Goal: Task Accomplishment & Management: Manage account settings

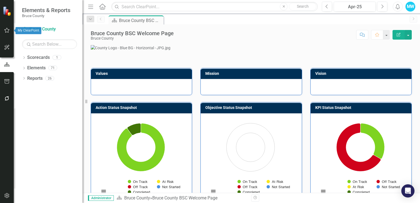
click at [7, 31] on icon "button" at bounding box center [7, 30] width 6 height 4
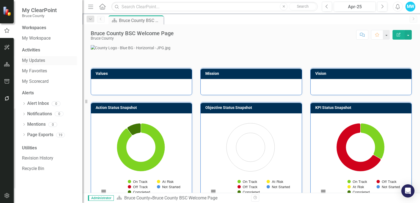
click at [29, 61] on link "My Updates" at bounding box center [49, 61] width 55 height 6
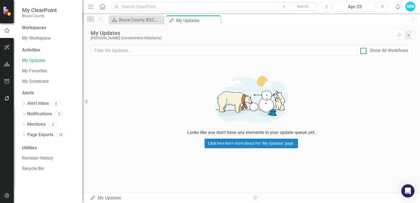
click at [363, 51] on input "Show All Workflows" at bounding box center [363, 50] width 4 height 4
checkbox input "true"
click at [411, 6] on div "MW" at bounding box center [411, 7] width 10 height 10
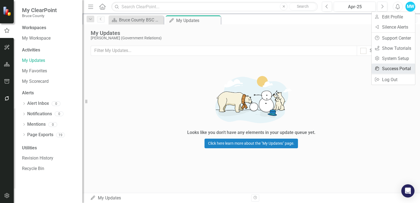
click at [405, 68] on link "icon.portal Success Portal" at bounding box center [393, 69] width 43 height 10
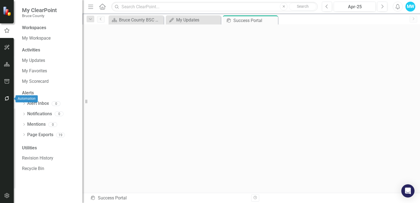
click at [7, 97] on icon "button" at bounding box center [7, 98] width 4 height 4
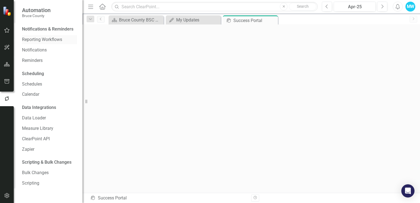
click at [42, 40] on link "Reporting Workflows" at bounding box center [49, 40] width 55 height 6
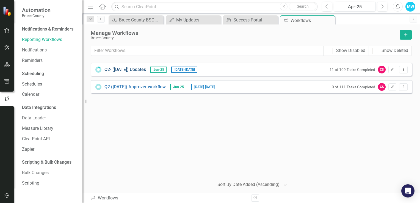
click at [138, 71] on link "Q2- (Jun 25) Updates" at bounding box center [126, 70] width 42 height 6
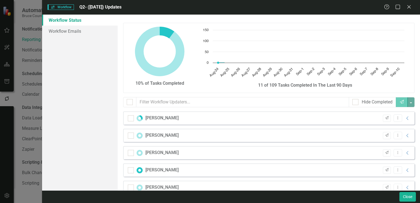
checkbox input "false"
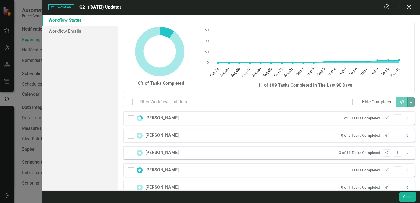
click at [32, 77] on div "Workflow Workflow Q2- (Jun 25) Updates Help Maximize Close Workflow Status Work…" at bounding box center [210, 101] width 420 height 203
click at [26, 81] on div "Workflow Workflow Q2- (Jun 25) Updates Help Maximize Close Workflow Status Work…" at bounding box center [210, 101] width 420 height 203
click at [412, 4] on div "Close" at bounding box center [409, 7] width 7 height 7
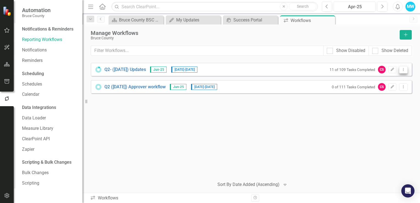
click at [404, 70] on icon "Dropdown Menu" at bounding box center [403, 70] width 5 height 4
click at [386, 78] on link "Preview Preview Workflow" at bounding box center [382, 78] width 51 height 10
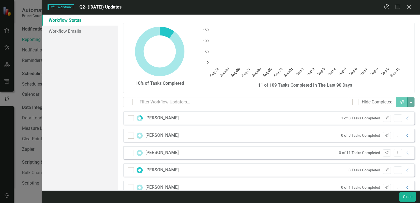
checkbox input "false"
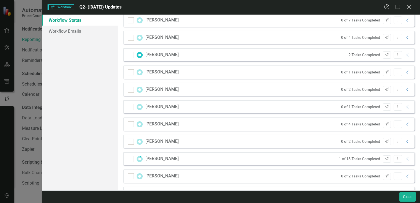
scroll to position [335, 0]
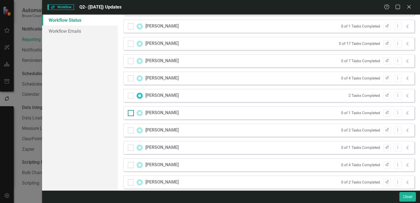
click at [132, 113] on div at bounding box center [131, 113] width 6 height 6
click at [132, 113] on input "checkbox" at bounding box center [130, 112] width 4 height 4
checkbox input "true"
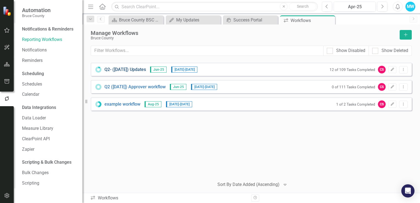
click at [126, 70] on link "Q2- ([DATE]) Updates" at bounding box center [126, 70] width 42 height 6
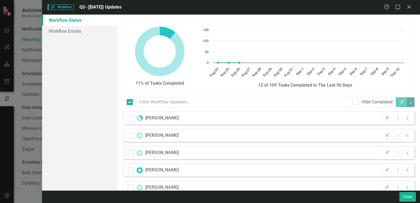
checkbox input "false"
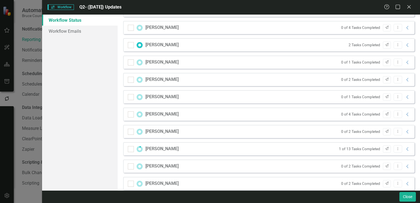
scroll to position [413, 0]
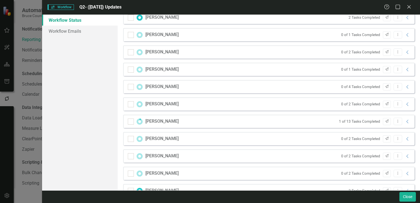
click at [18, 25] on div "Workflow Workflow Q2- ([DATE]) Updates Help Maximize Close Workflow Status Work…" at bounding box center [210, 101] width 420 height 203
click at [412, 6] on icon "Close" at bounding box center [409, 6] width 7 height 5
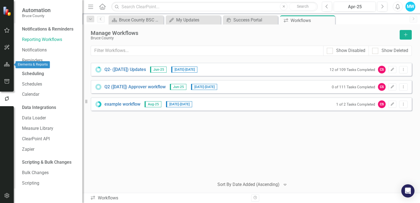
click at [5, 65] on icon "button" at bounding box center [7, 64] width 6 height 4
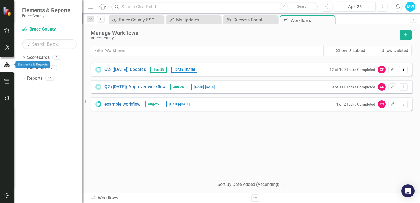
click at [6, 66] on icon "button" at bounding box center [7, 64] width 6 height 4
click at [24, 68] on icon "Dropdown" at bounding box center [24, 68] width 4 height 3
click at [27, 99] on icon "Dropdown" at bounding box center [27, 99] width 4 height 3
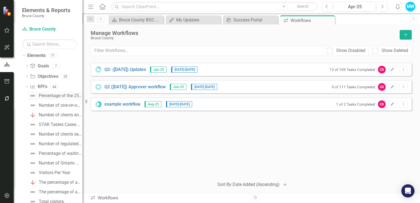
scroll to position [0, 0]
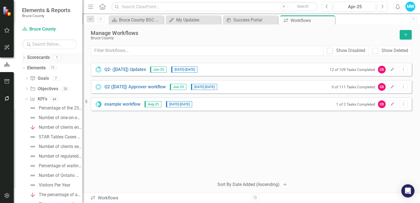
click at [24, 57] on icon "Dropdown" at bounding box center [24, 58] width 4 height 3
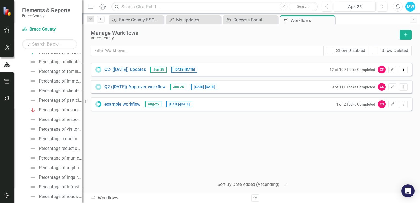
scroll to position [346, 0]
click at [23, 196] on icon "Dropdown" at bounding box center [24, 197] width 4 height 3
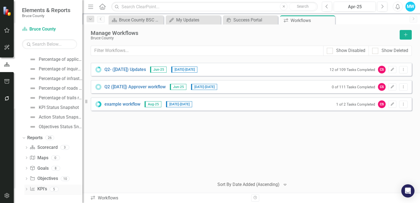
click at [26, 188] on icon "Dropdown" at bounding box center [26, 189] width 4 height 3
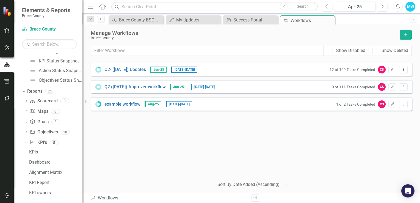
scroll to position [456, 0]
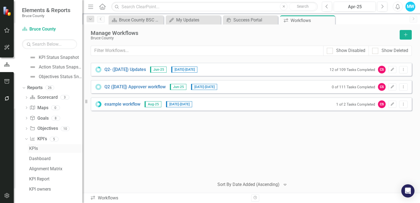
click at [40, 149] on div "KPIs" at bounding box center [55, 148] width 53 height 5
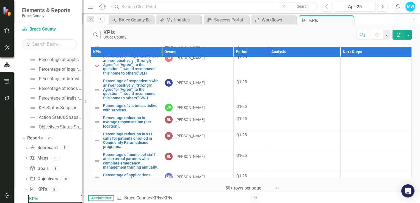
scroll to position [558, 0]
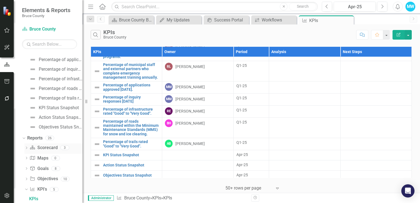
click at [28, 148] on icon "Dropdown" at bounding box center [26, 148] width 4 height 3
click at [47, 156] on div "Bruce County BSC Welcome Page" at bounding box center [55, 157] width 53 height 5
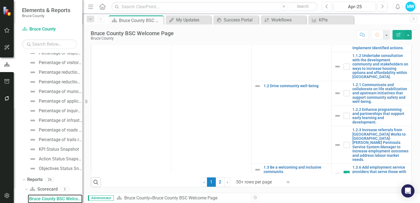
scroll to position [359, 0]
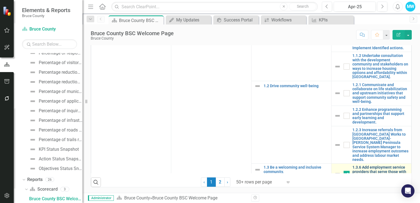
click at [359, 165] on link "1.3.6 Add employment service providers that serve those with disabilities and r…" at bounding box center [381, 173] width 56 height 17
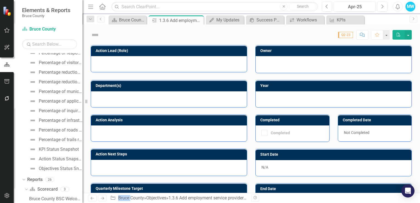
checkbox input "true"
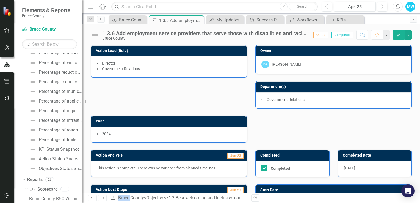
click at [96, 35] on img at bounding box center [95, 35] width 9 height 9
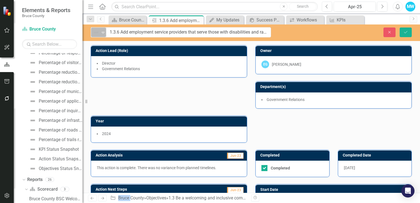
click at [103, 31] on icon "Expand" at bounding box center [103, 32] width 6 height 4
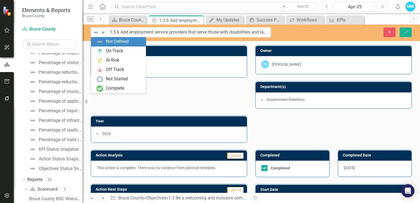
click at [305, 29] on div "Close Save" at bounding box center [350, 33] width 133 height 10
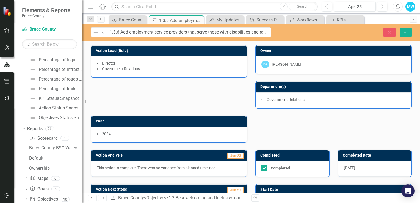
scroll to position [436, 0]
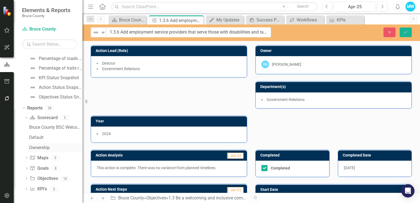
click at [43, 146] on div "Ownership" at bounding box center [55, 147] width 53 height 5
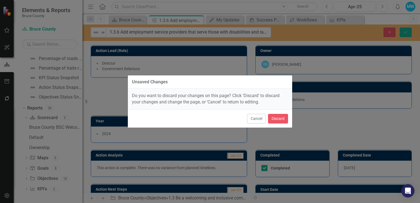
click at [91, 105] on div "Unsaved Changes Do you want to discard your changes on this page? Click 'Discar…" at bounding box center [210, 101] width 420 height 203
click at [259, 120] on button "Cancel" at bounding box center [256, 119] width 19 height 10
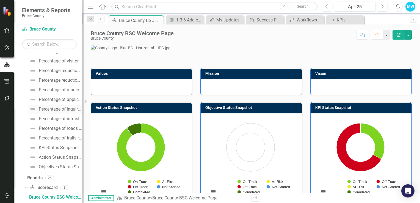
scroll to position [364, 0]
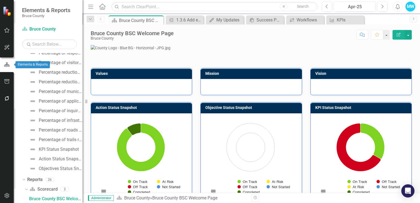
click at [6, 64] on icon "button" at bounding box center [7, 64] width 6 height 5
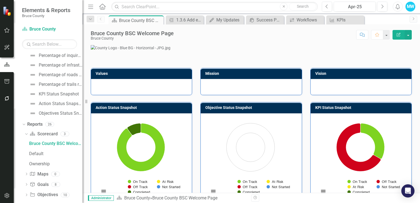
scroll to position [436, 0]
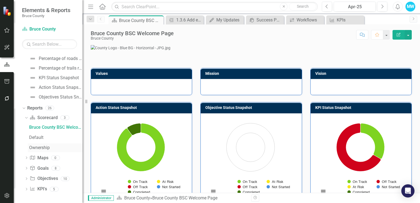
click at [45, 149] on div "Ownership" at bounding box center [55, 147] width 53 height 5
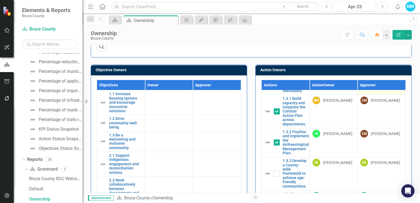
scroll to position [303, 0]
